Goal: Obtain resource: Download file/media

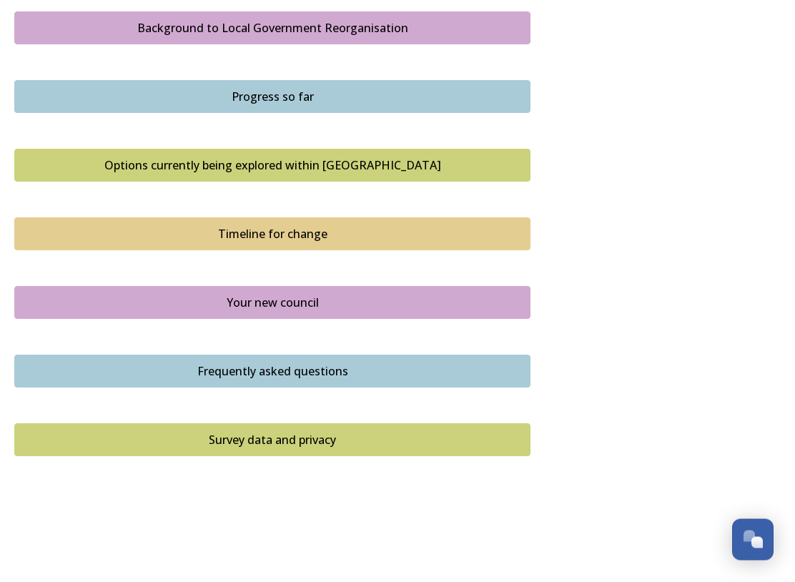
scroll to position [918, 0]
click at [105, 295] on div "Your new council" at bounding box center [272, 302] width 500 height 17
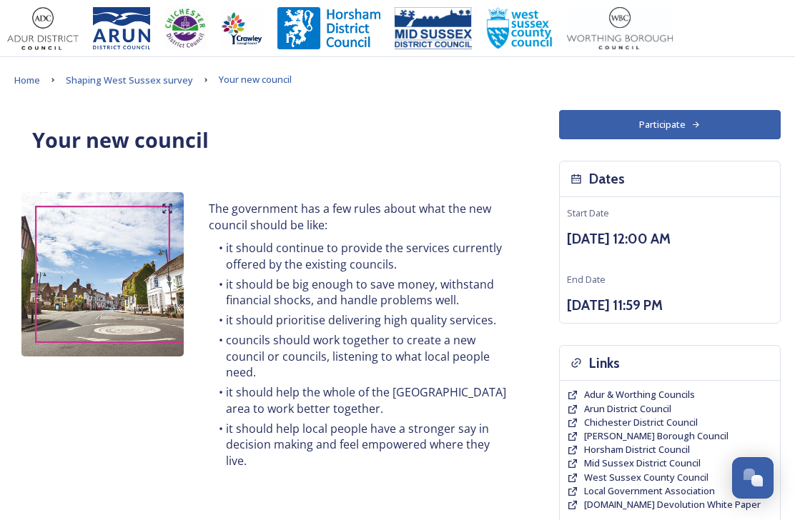
click at [105, 87] on link "Shaping West Sussex survey" at bounding box center [129, 79] width 127 height 17
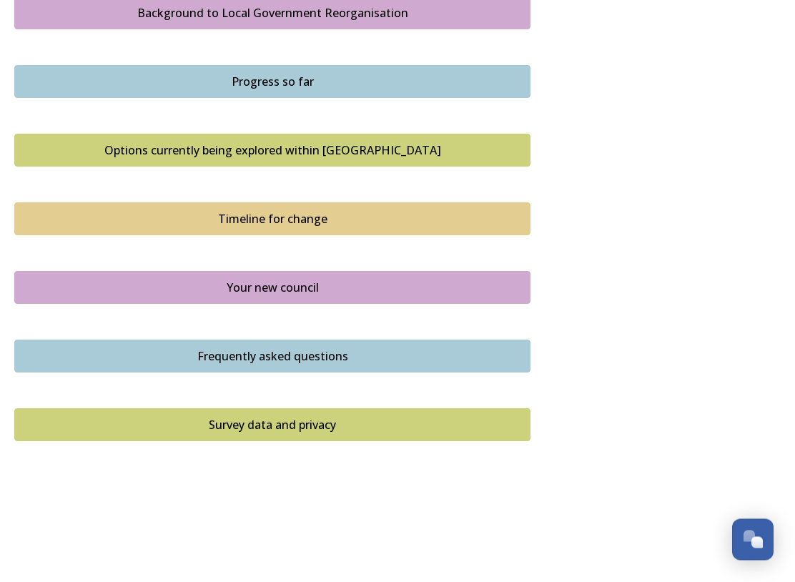
scroll to position [934, 0]
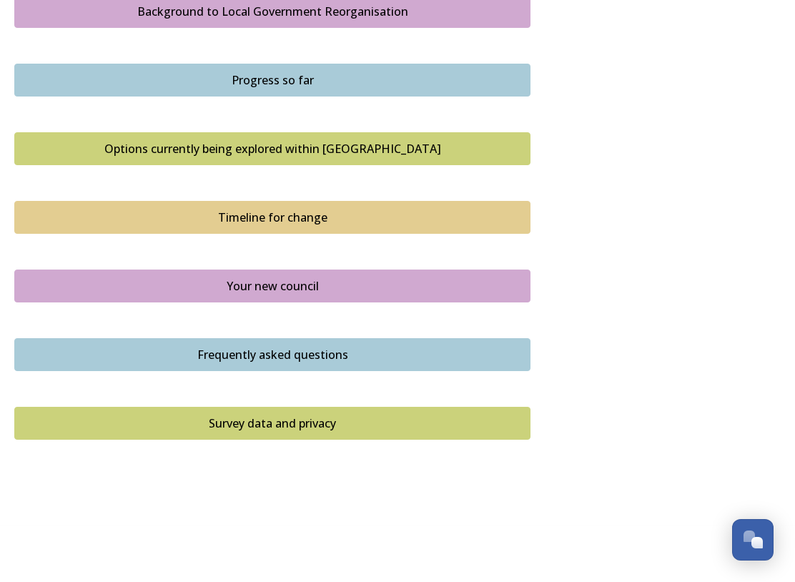
click at [114, 346] on div "Frequently asked questions" at bounding box center [272, 354] width 500 height 17
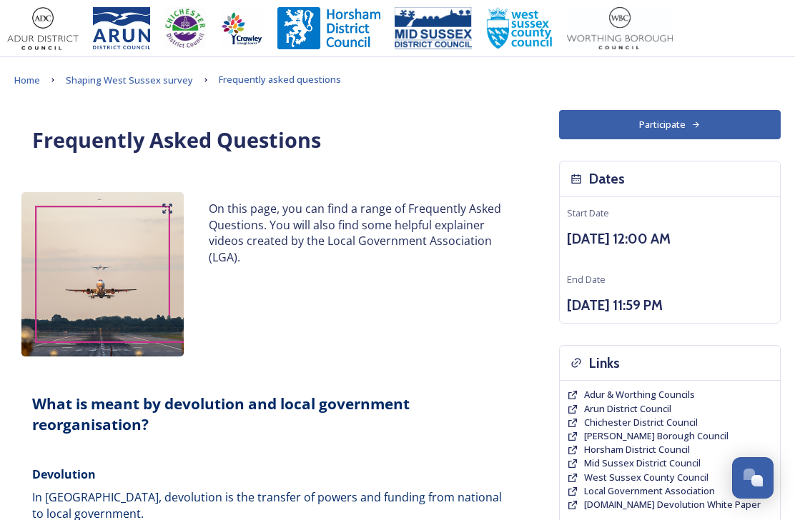
click at [138, 82] on span "Shaping West Sussex survey" at bounding box center [129, 80] width 127 height 13
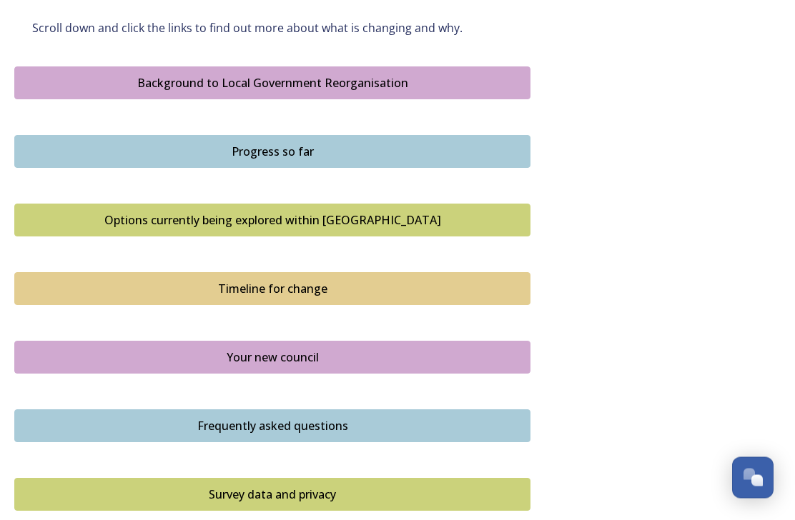
scroll to position [852, 0]
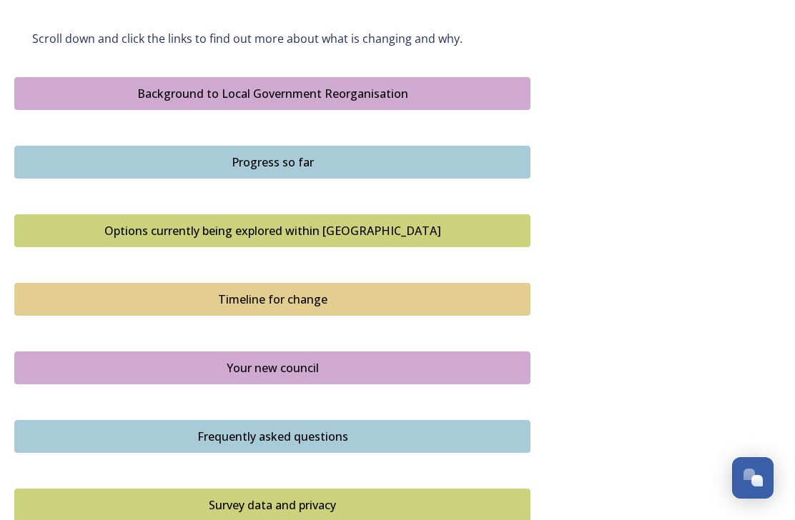
click at [56, 283] on button "Timeline for change" at bounding box center [272, 299] width 516 height 33
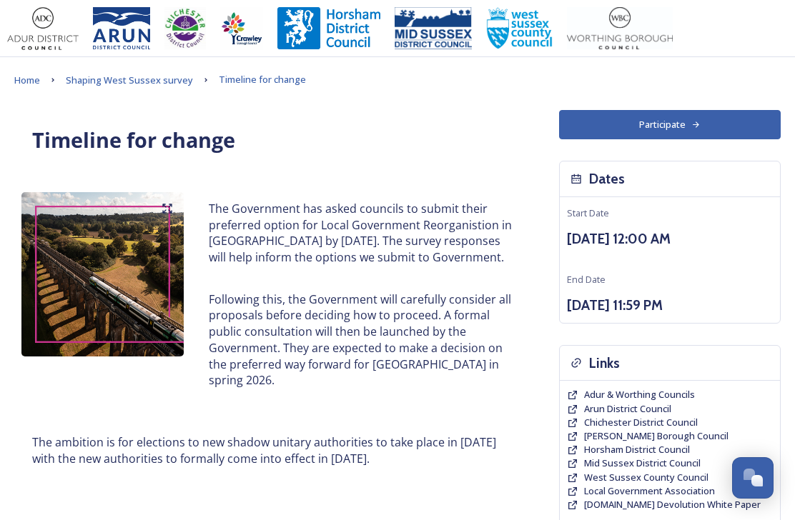
click at [98, 88] on link "Shaping West Sussex survey" at bounding box center [129, 79] width 127 height 17
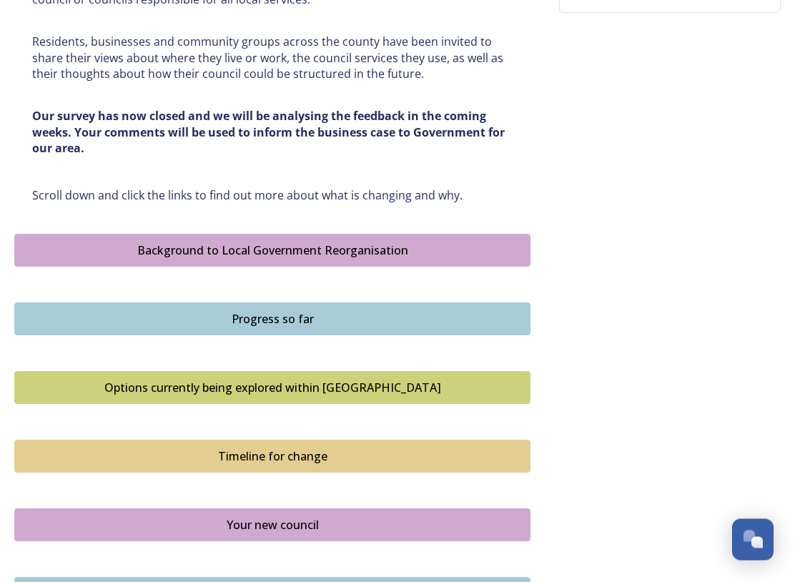
scroll to position [696, 0]
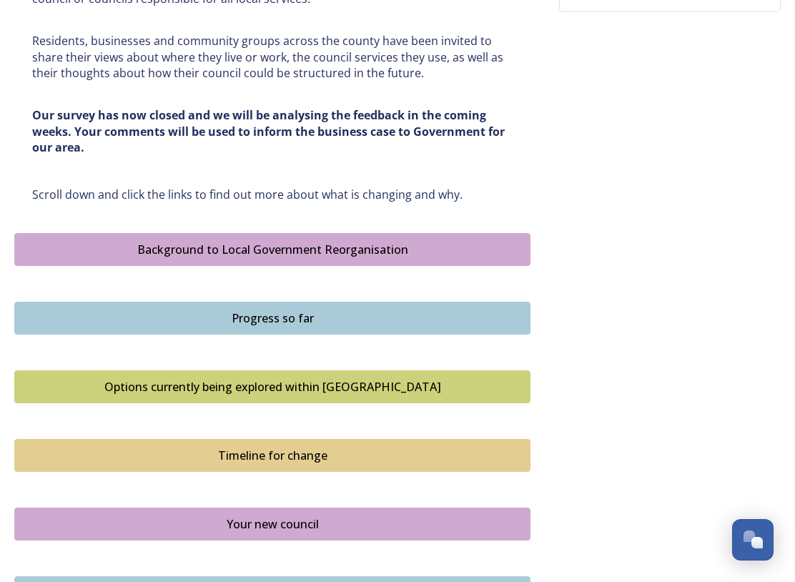
click at [61, 370] on button "Options currently being explored within [GEOGRAPHIC_DATA]" at bounding box center [272, 386] width 516 height 33
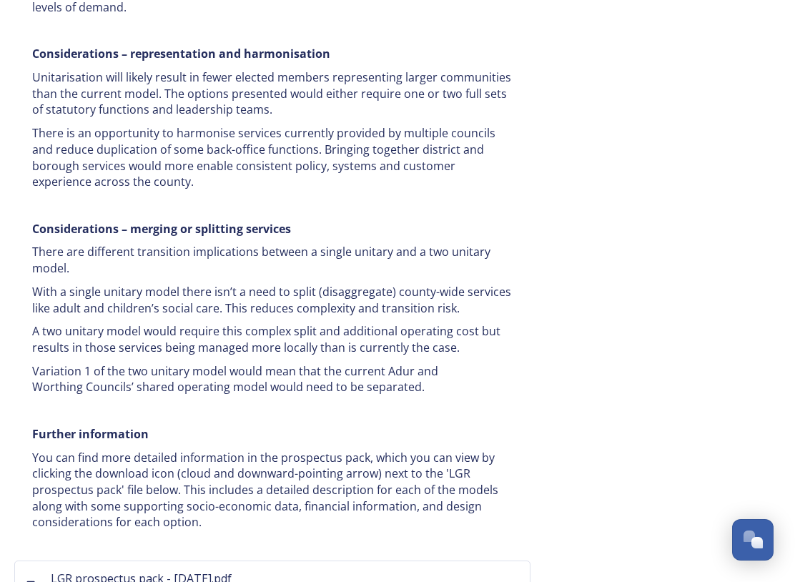
scroll to position [2803, 0]
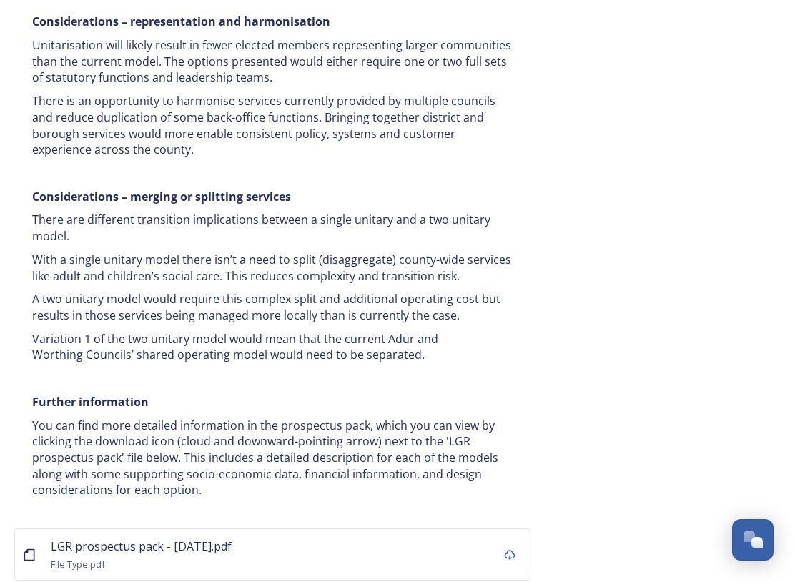
click at [95, 520] on span "LGR prospectus pack - [DATE].pdf" at bounding box center [141, 546] width 181 height 16
